Goal: Check status: Check status

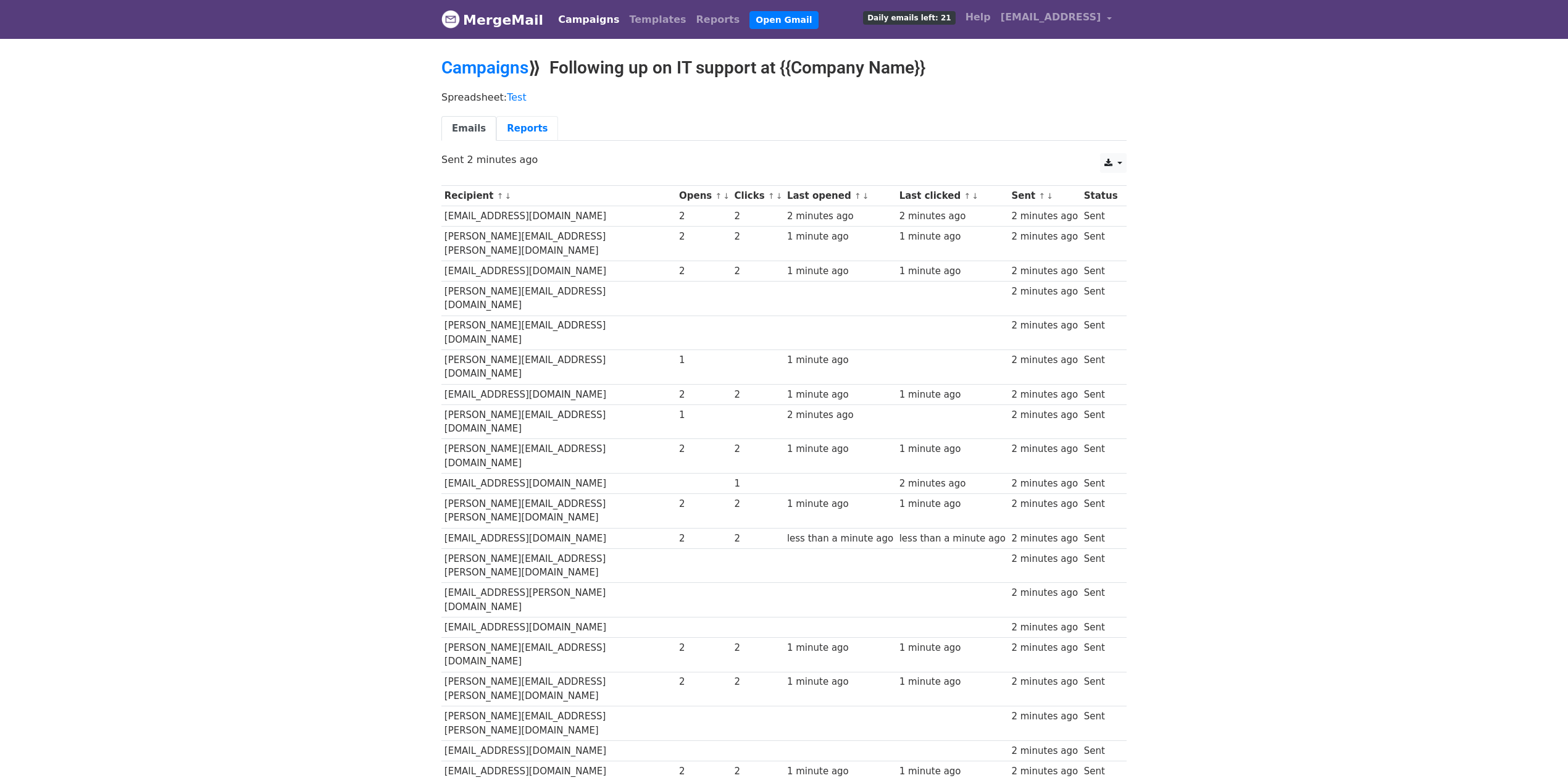
drag, startPoint x: 529, startPoint y: 134, endPoint x: 536, endPoint y: 144, distance: 12.2
click at [529, 135] on link "Reports" at bounding box center [527, 129] width 62 height 25
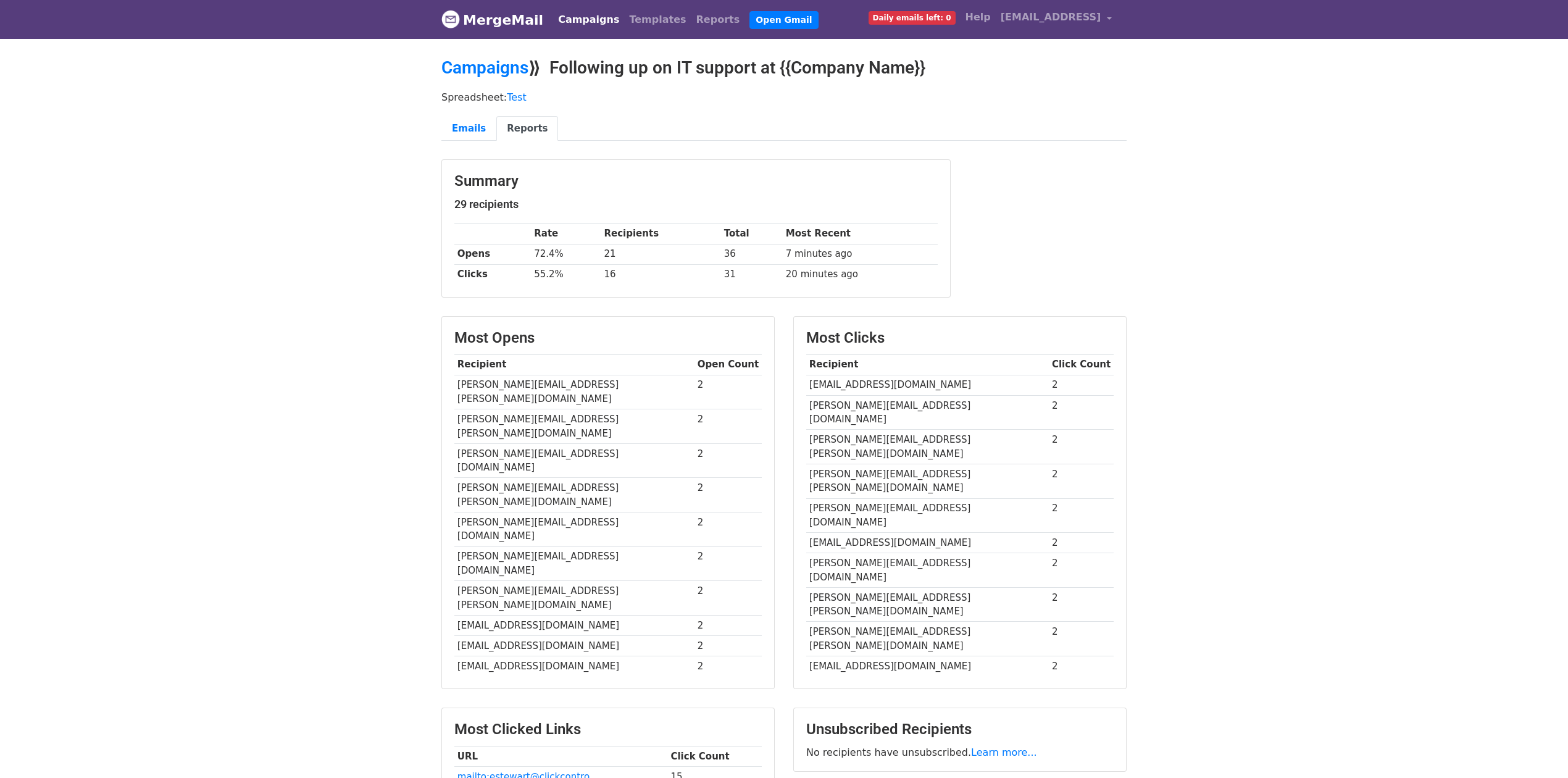
click at [1415, 457] on body "MergeMail Campaigns Templates Reports Open Gmail Daily emails left: 0 Help este…" at bounding box center [784, 523] width 1568 height 1045
click at [1409, 643] on body "MergeMail Campaigns Templates Reports Open Gmail Daily emails left: 0 Help este…" at bounding box center [784, 523] width 1568 height 1045
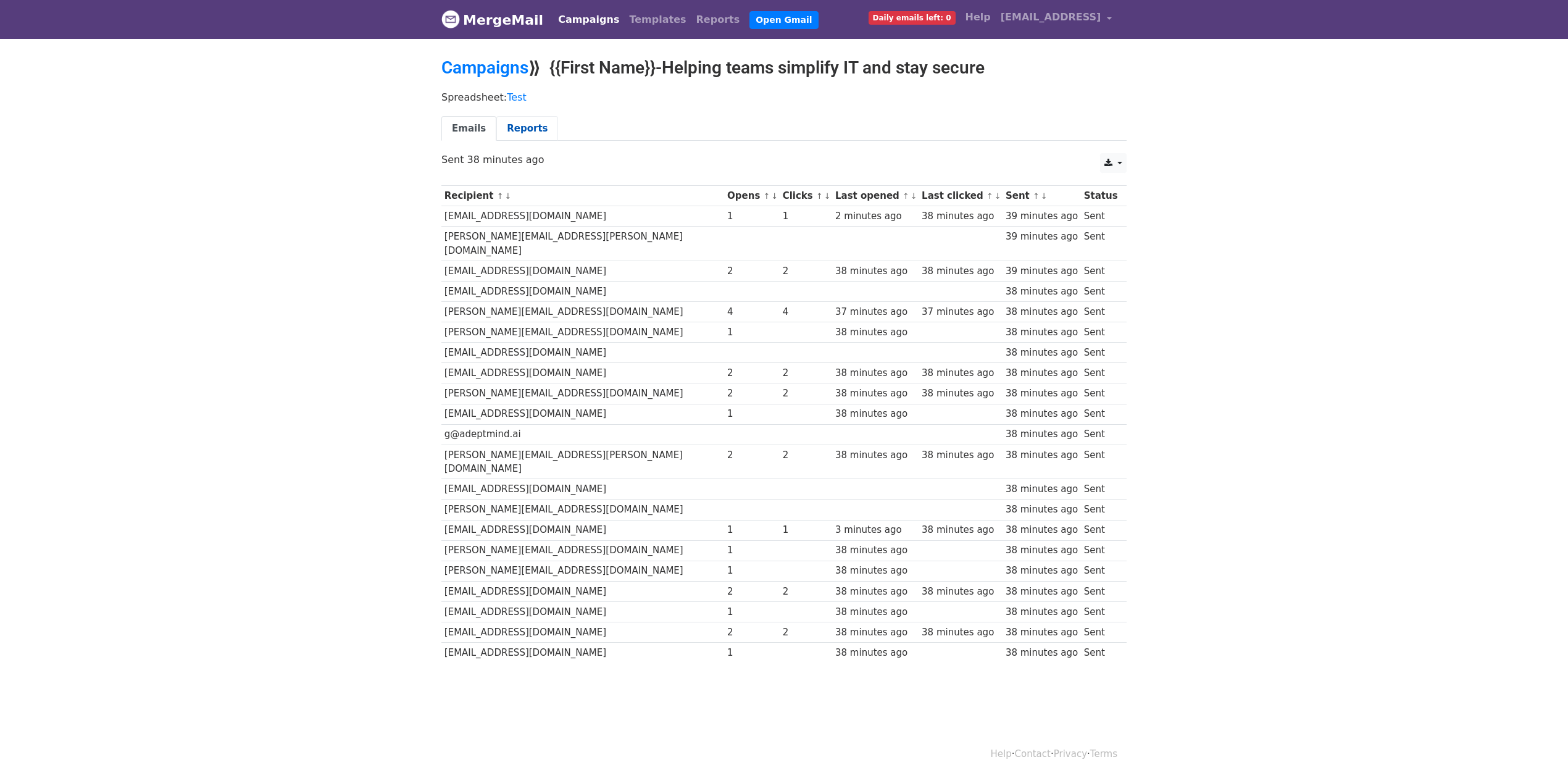
click at [516, 135] on link "Reports" at bounding box center [527, 129] width 62 height 25
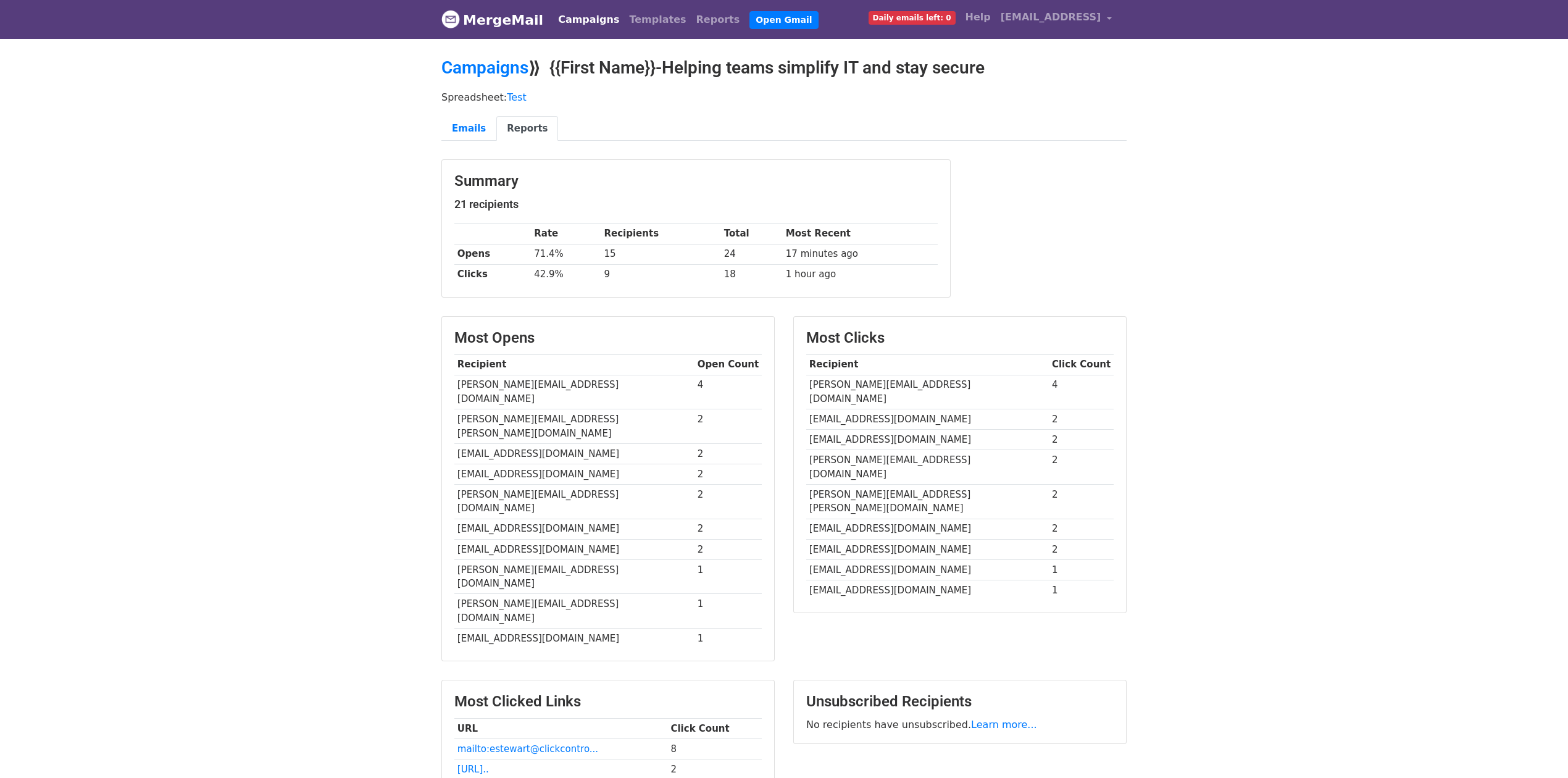
click at [259, 241] on body "MergeMail Campaigns Templates Reports Open Gmail Daily emails left: 0 Help [EMA…" at bounding box center [784, 509] width 1568 height 1018
